Goal: Obtain resource: Download file/media

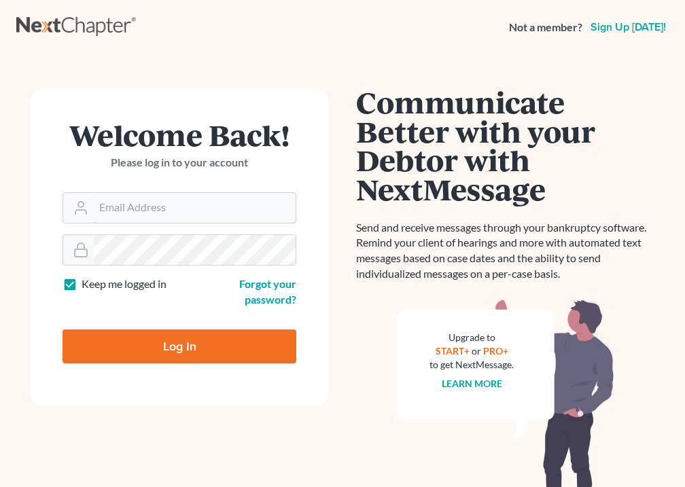
type input "[EMAIL_ADDRESS][DOMAIN_NAME]"
click at [183, 344] on input "Log In" at bounding box center [180, 347] width 234 height 34
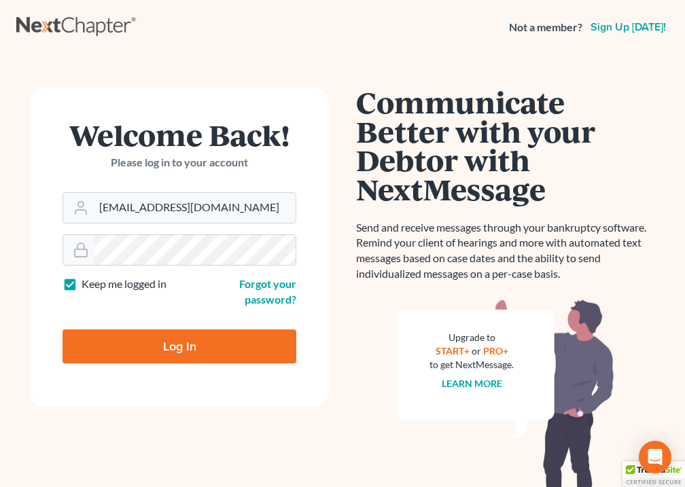
type input "Thinking..."
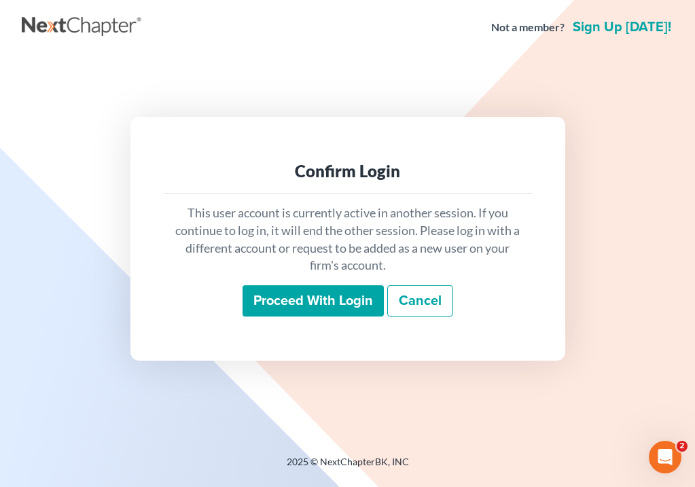
click at [323, 311] on input "Proceed with login" at bounding box center [313, 300] width 141 height 31
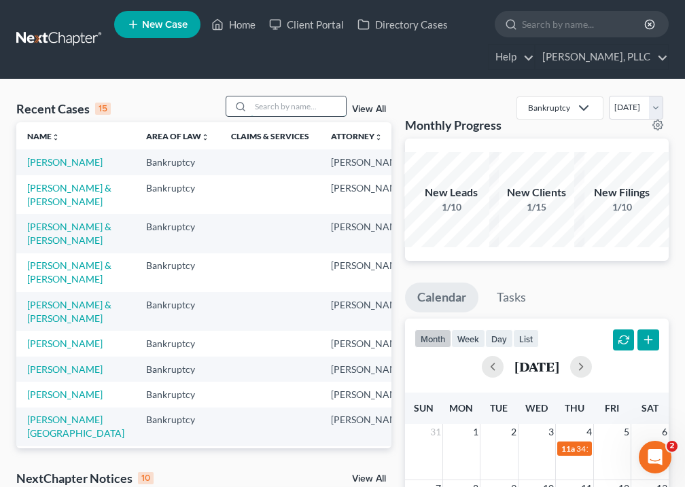
click at [303, 111] on input "search" at bounding box center [298, 106] width 95 height 20
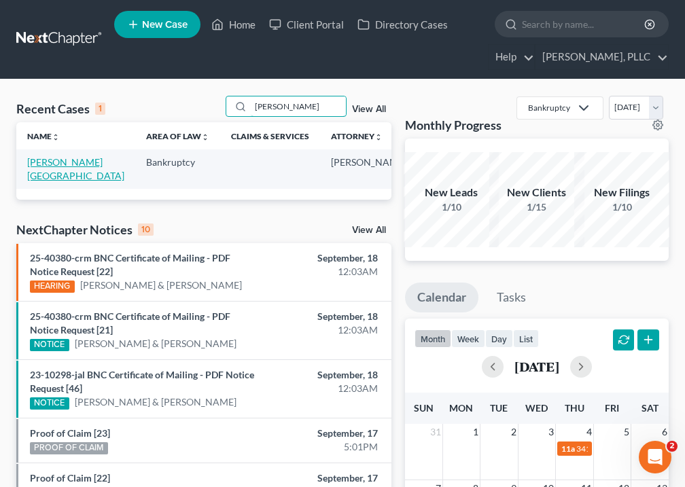
type input "[PERSON_NAME]"
click at [43, 171] on link "[PERSON_NAME][GEOGRAPHIC_DATA]" at bounding box center [75, 168] width 97 height 25
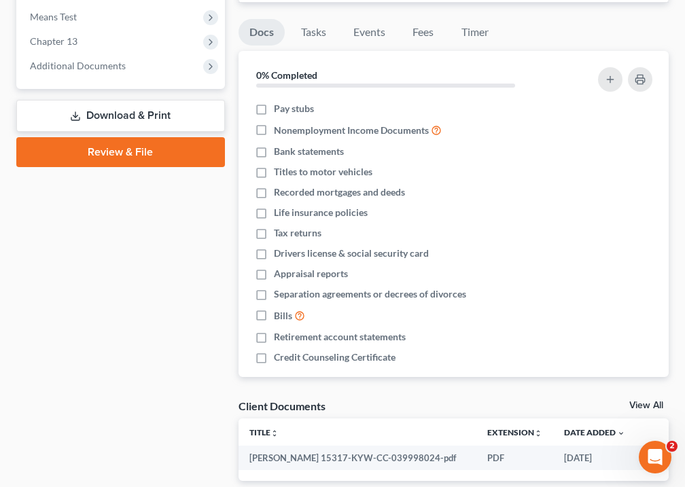
scroll to position [592, 0]
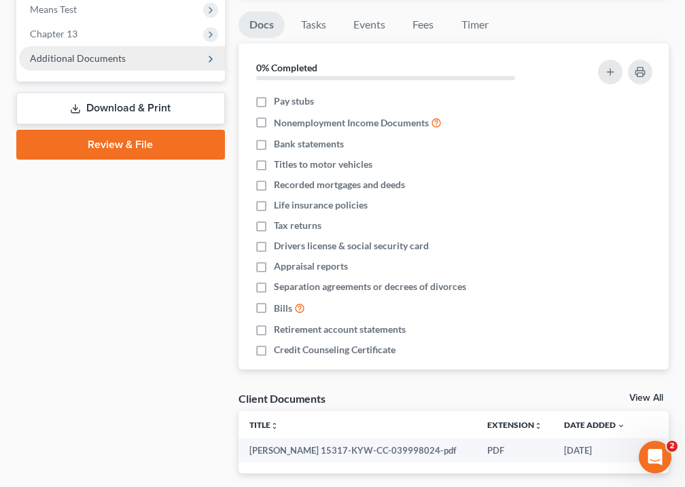
click at [96, 52] on span "Additional Documents" at bounding box center [78, 58] width 96 height 12
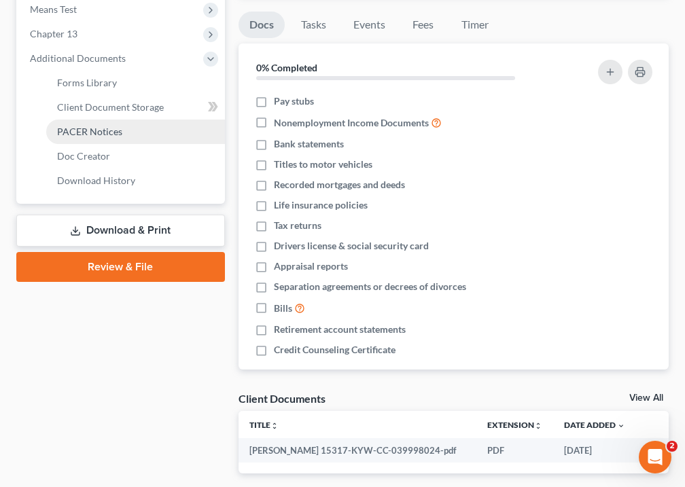
click at [86, 126] on span "PACER Notices" at bounding box center [89, 132] width 65 height 12
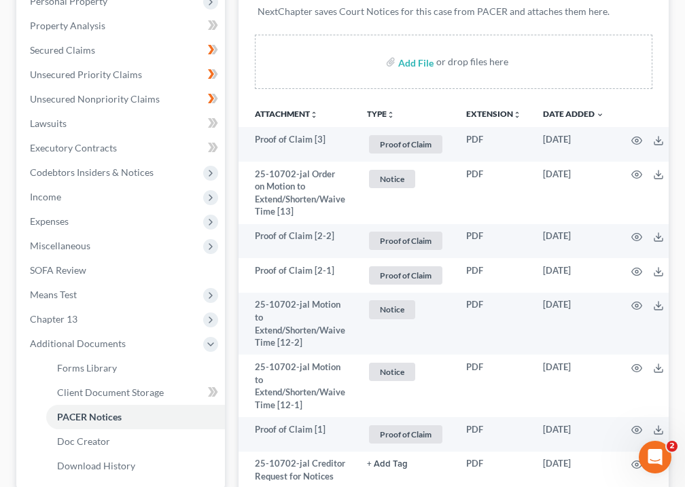
scroll to position [308, 0]
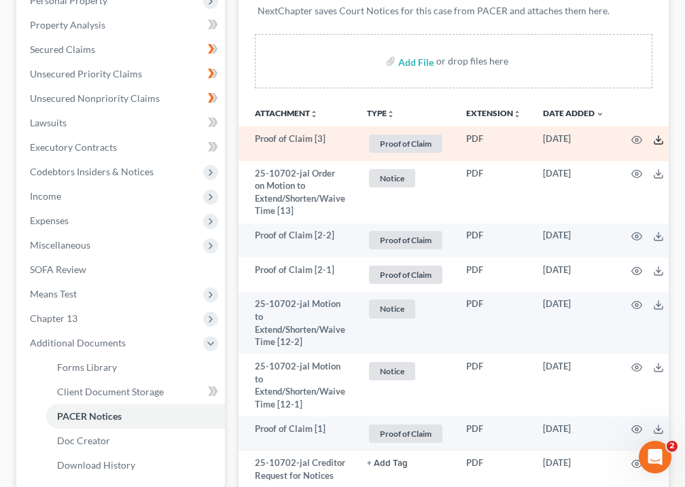
click at [659, 135] on icon at bounding box center [658, 140] width 11 height 11
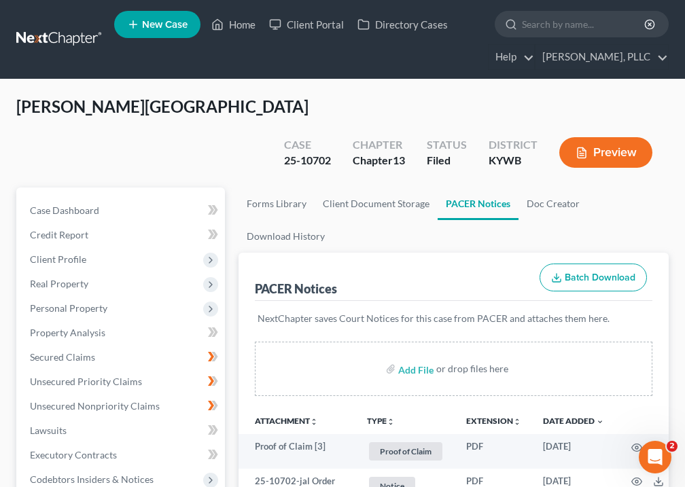
scroll to position [0, 0]
click at [239, 30] on link "Home" at bounding box center [234, 24] width 58 height 24
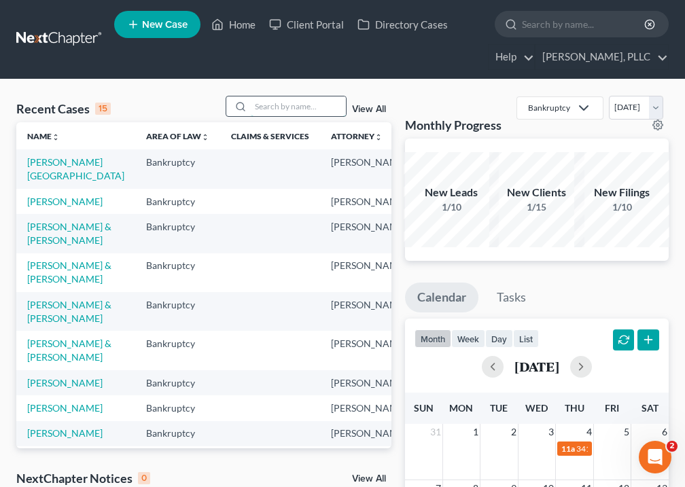
click at [294, 102] on input "search" at bounding box center [298, 106] width 95 height 20
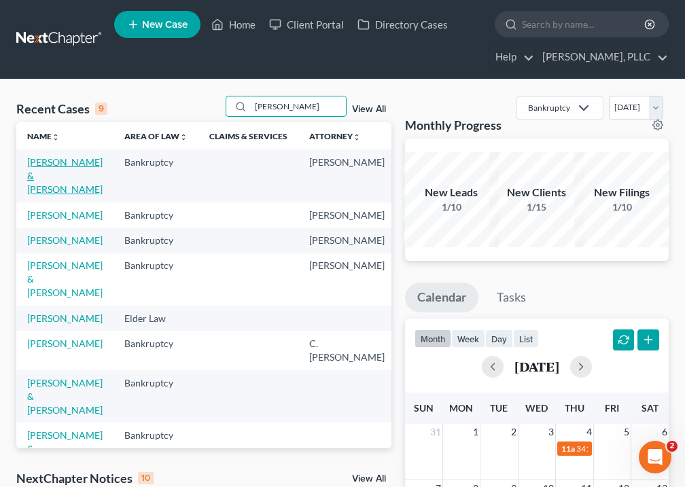
type input "[PERSON_NAME]"
click at [46, 183] on link "[PERSON_NAME] & [PERSON_NAME]" at bounding box center [64, 175] width 75 height 39
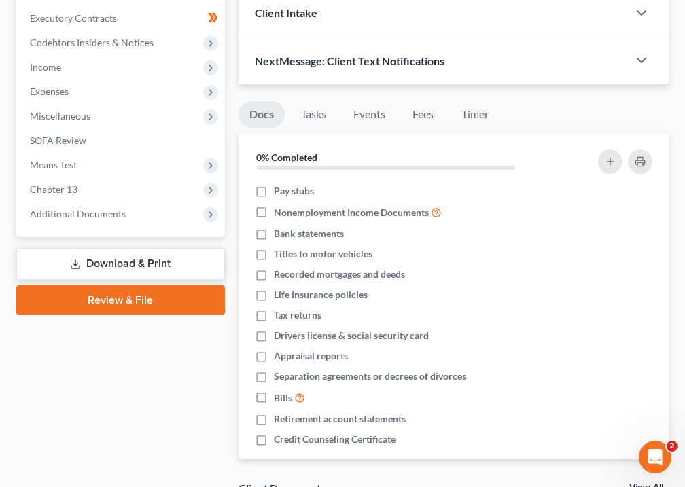
scroll to position [405, 0]
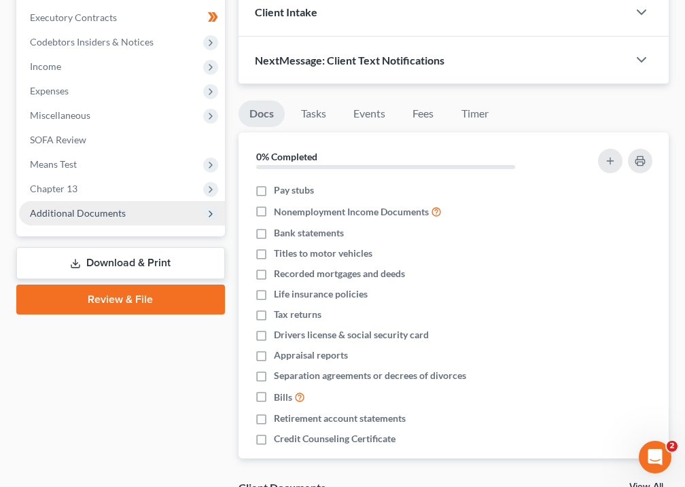
click at [106, 209] on span "Additional Documents" at bounding box center [78, 213] width 96 height 12
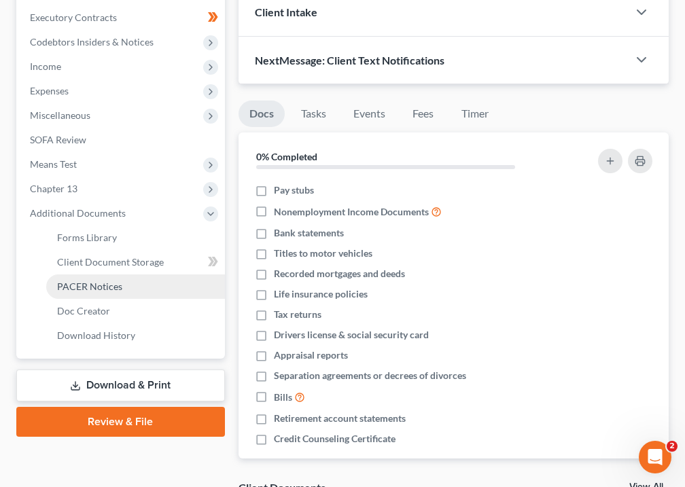
click at [105, 289] on span "PACER Notices" at bounding box center [89, 287] width 65 height 12
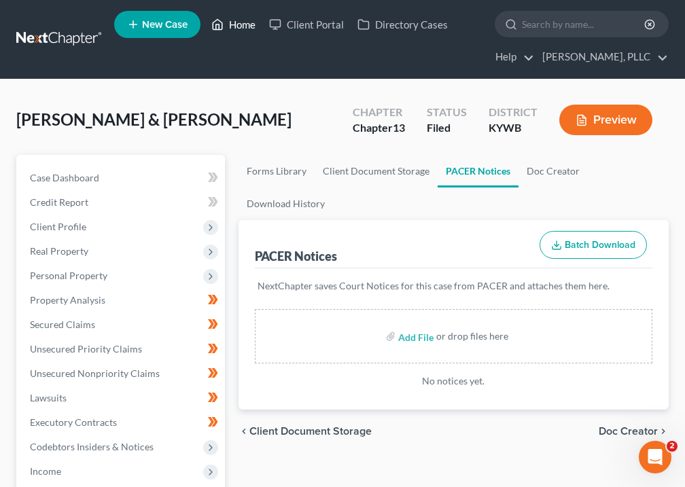
click at [250, 28] on link "Home" at bounding box center [234, 24] width 58 height 24
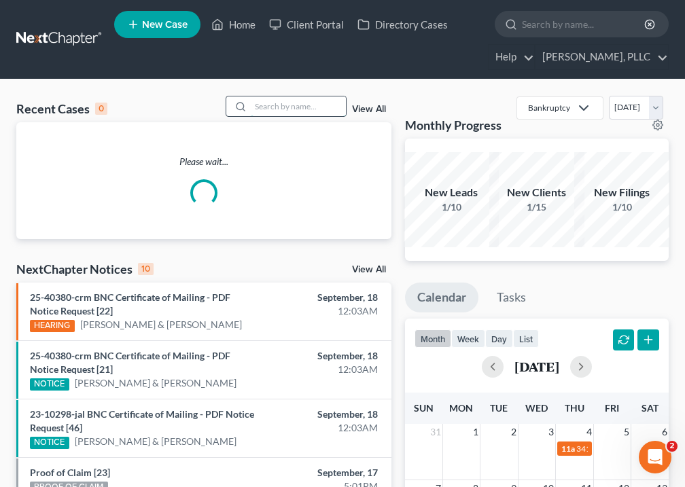
click at [289, 106] on input "search" at bounding box center [298, 106] width 95 height 20
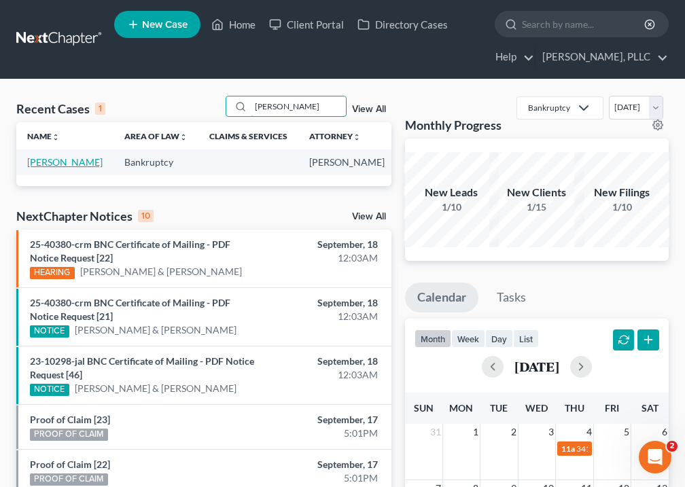
type input "[PERSON_NAME]"
click at [51, 168] on link "[PERSON_NAME]" at bounding box center [64, 162] width 75 height 12
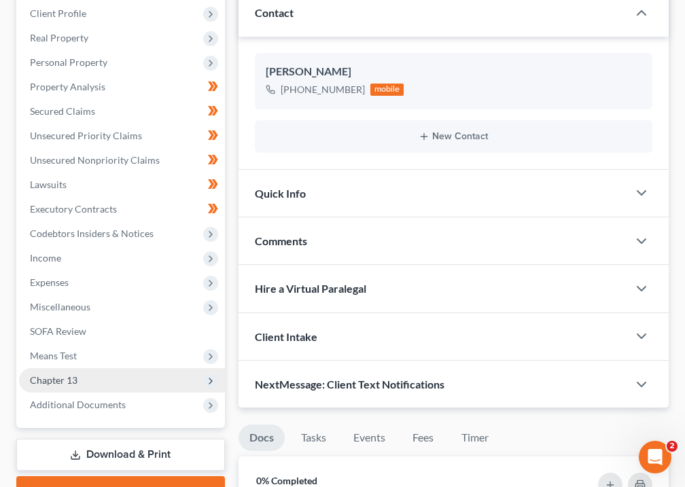
scroll to position [268, 0]
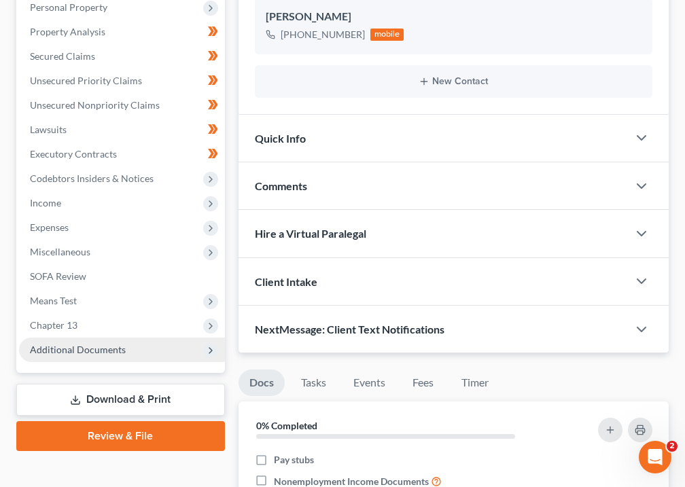
click at [96, 344] on span "Additional Documents" at bounding box center [78, 350] width 96 height 12
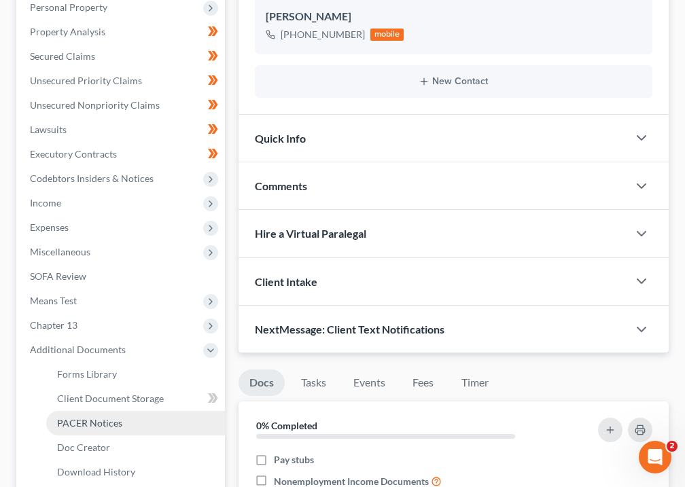
click at [61, 419] on span "PACER Notices" at bounding box center [89, 423] width 65 height 12
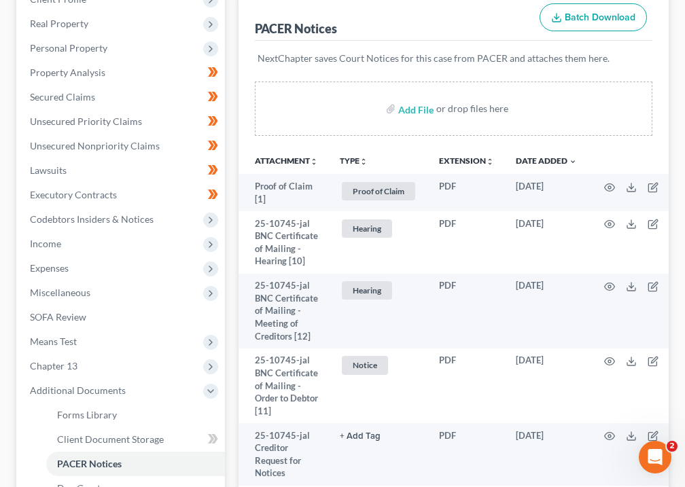
scroll to position [228, 0]
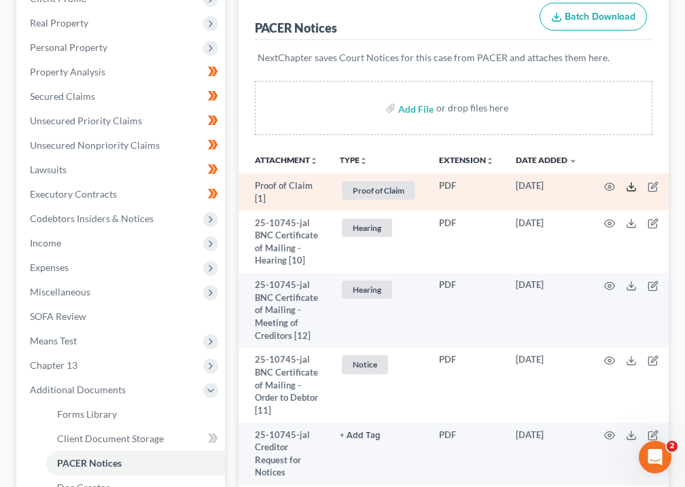
click at [633, 188] on polyline at bounding box center [631, 186] width 5 height 2
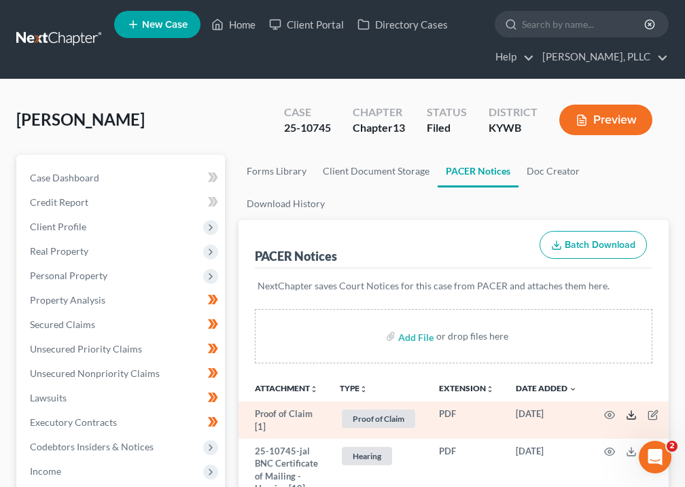
scroll to position [0, 0]
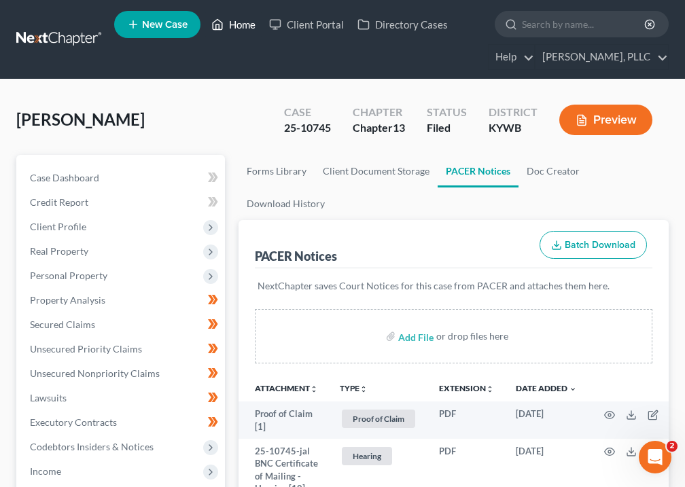
click at [235, 25] on link "Home" at bounding box center [234, 24] width 58 height 24
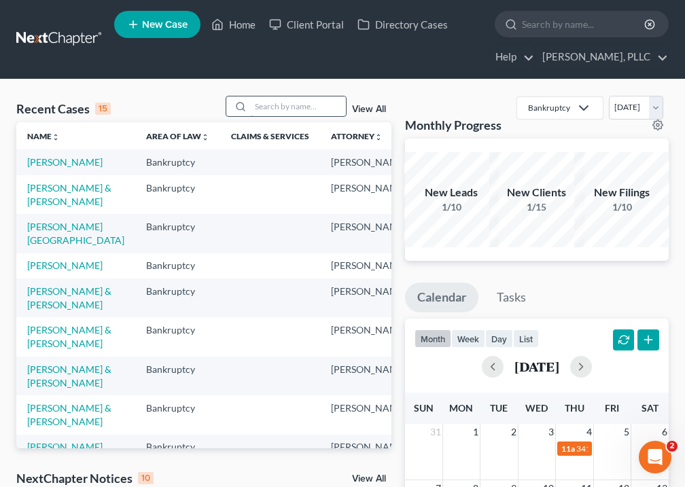
click at [272, 106] on input "search" at bounding box center [298, 106] width 95 height 20
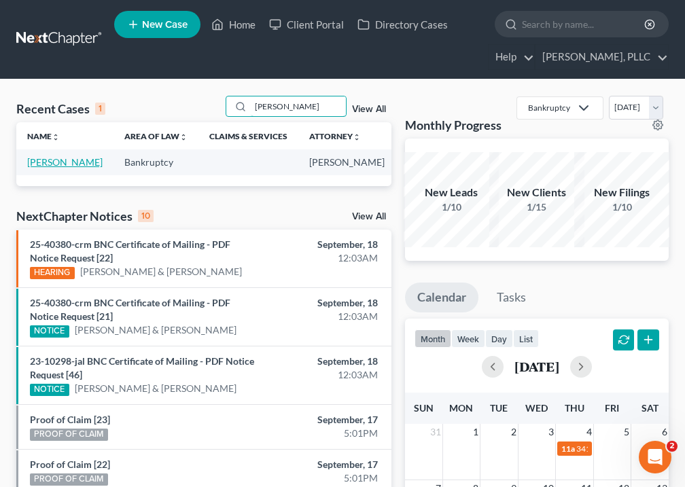
type input "[PERSON_NAME]"
click at [39, 168] on link "[PERSON_NAME]" at bounding box center [64, 162] width 75 height 12
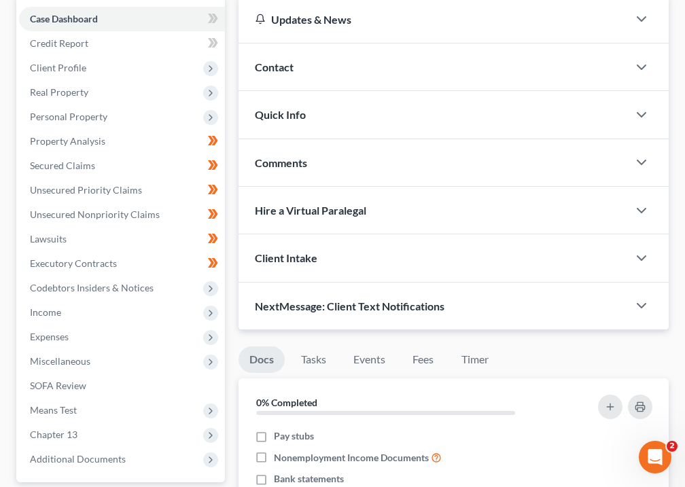
scroll to position [374, 0]
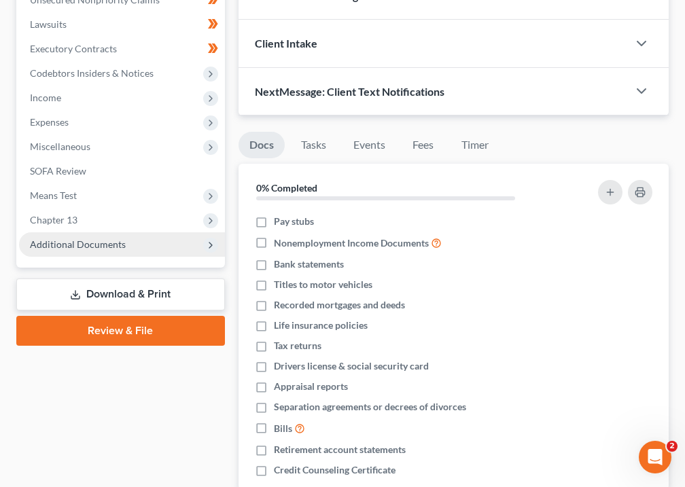
click at [106, 246] on span "Additional Documents" at bounding box center [78, 244] width 96 height 12
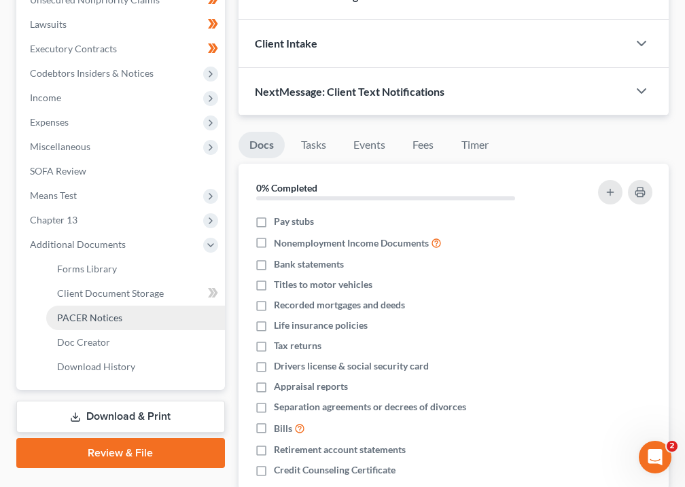
click at [99, 319] on span "PACER Notices" at bounding box center [89, 318] width 65 height 12
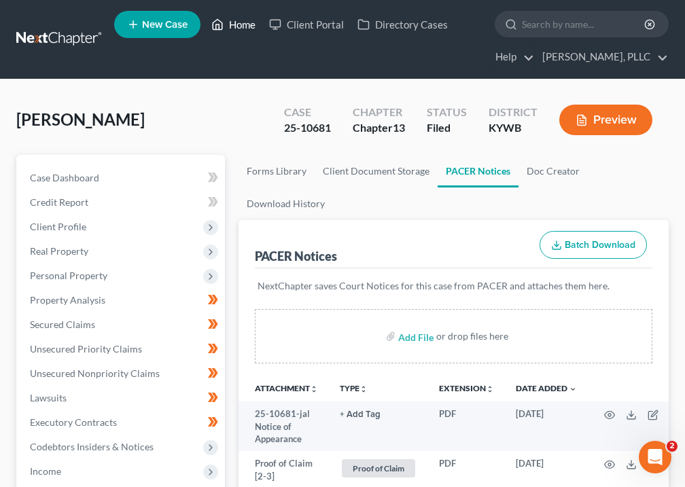
click at [238, 24] on link "Home" at bounding box center [234, 24] width 58 height 24
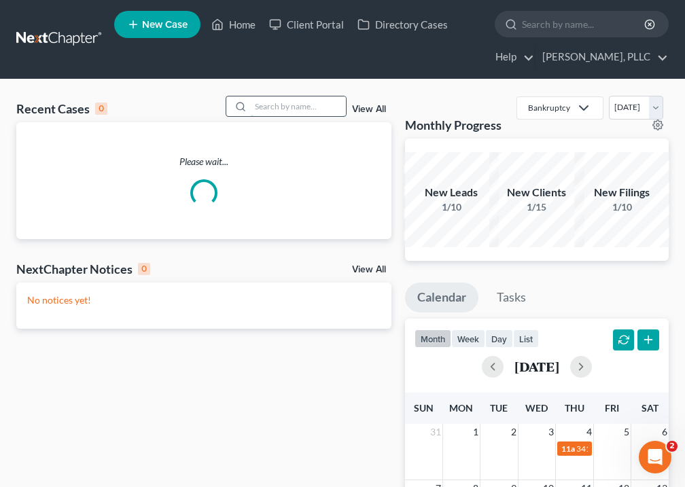
click at [275, 107] on input "search" at bounding box center [298, 106] width 95 height 20
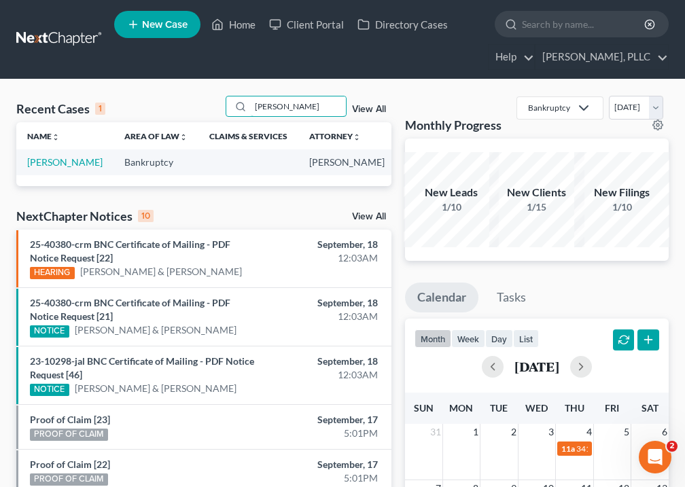
type input "[PERSON_NAME]"
drag, startPoint x: 278, startPoint y: 128, endPoint x: 41, endPoint y: 175, distance: 240.9
click at [41, 168] on link "[PERSON_NAME]" at bounding box center [64, 162] width 75 height 12
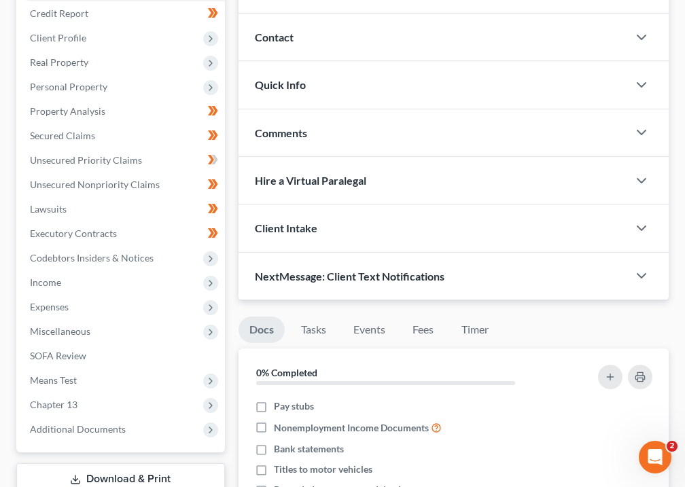
scroll to position [344, 0]
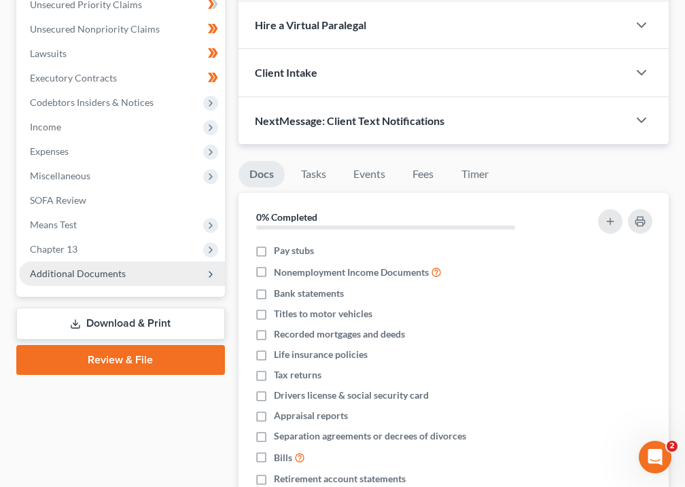
click at [106, 276] on span "Additional Documents" at bounding box center [78, 274] width 96 height 12
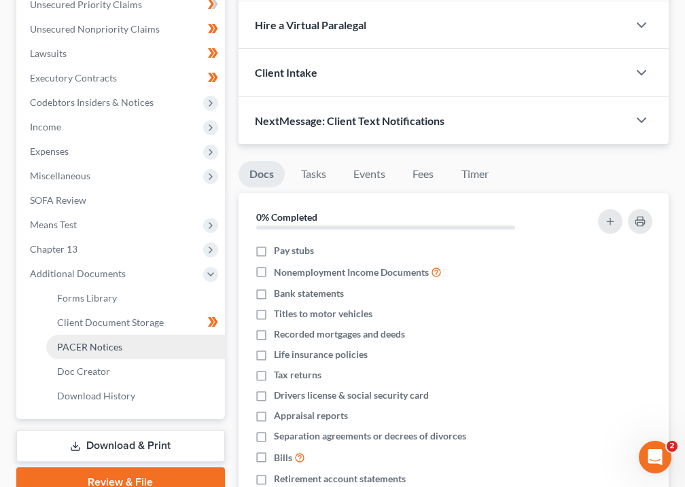
click at [94, 352] on span "PACER Notices" at bounding box center [89, 347] width 65 height 12
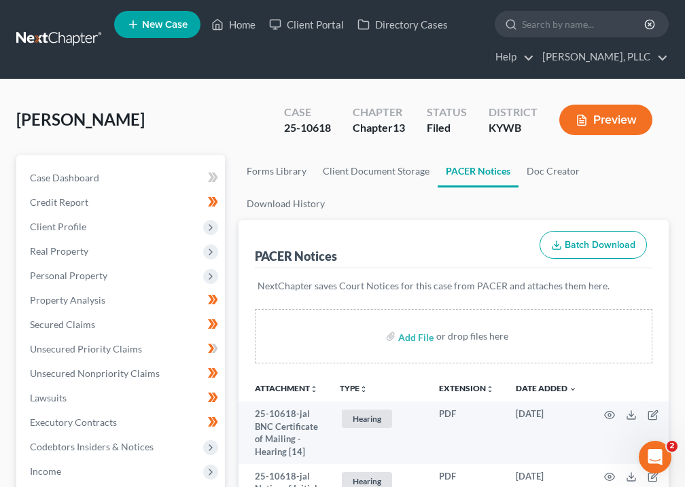
click at [364, 392] on icon "unfold_more" at bounding box center [363, 389] width 8 height 8
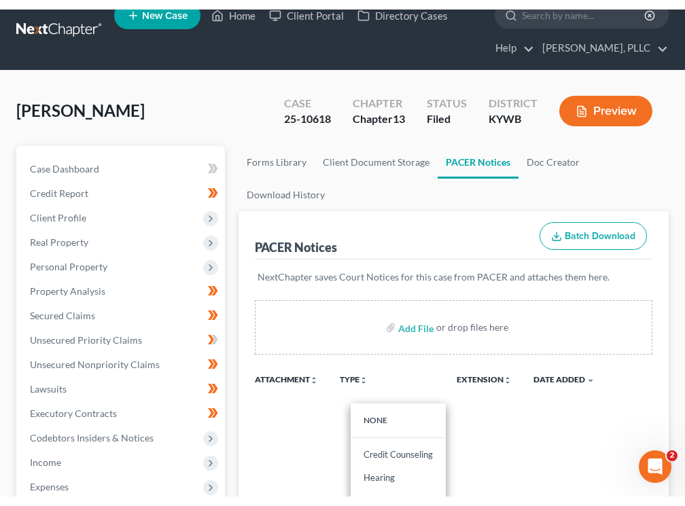
scroll to position [274, 0]
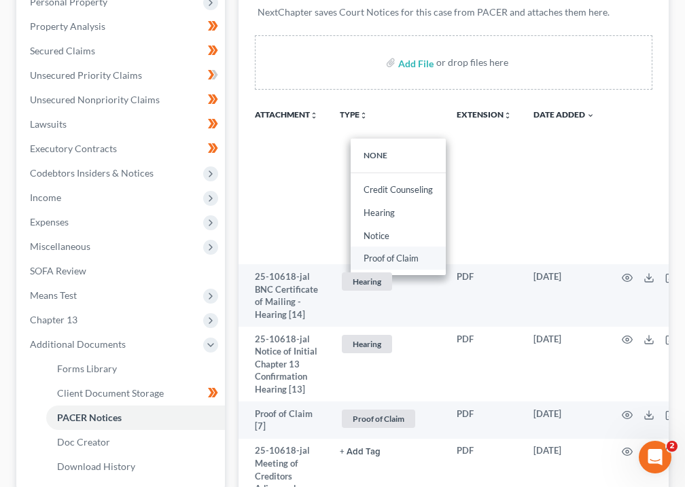
click at [414, 253] on link "Proof of Claim" at bounding box center [398, 258] width 95 height 23
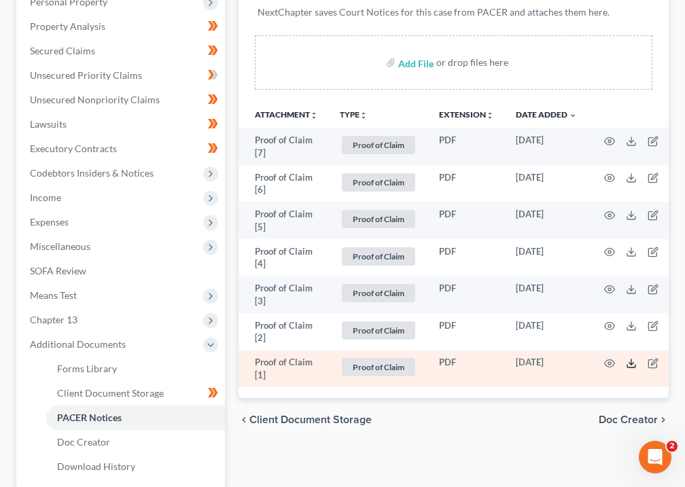
click at [632, 361] on icon at bounding box center [631, 363] width 11 height 11
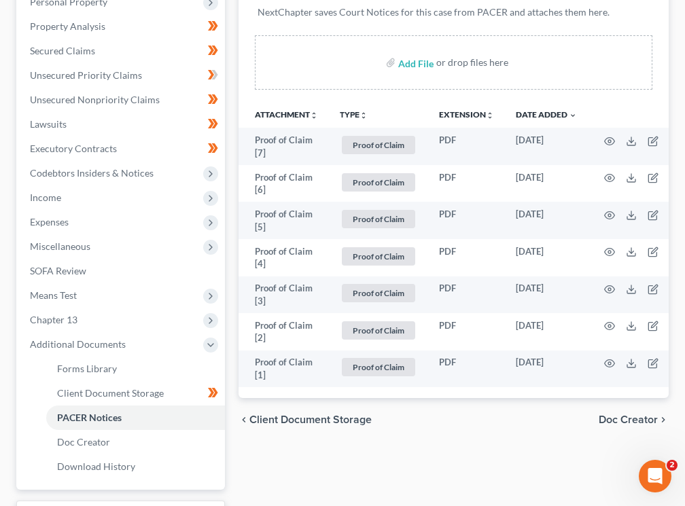
scroll to position [0, 0]
